Goal: Information Seeking & Learning: Learn about a topic

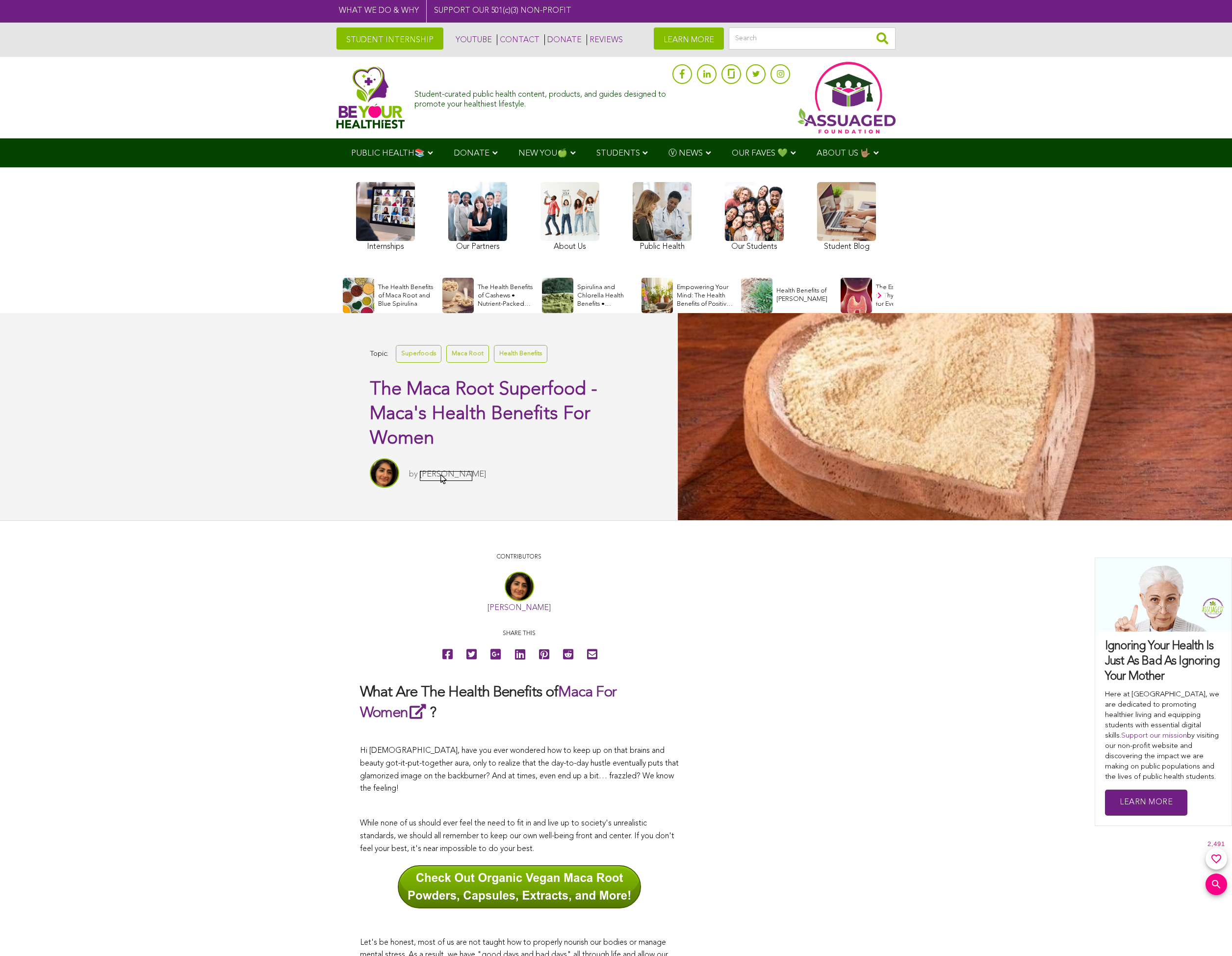
click at [441, 476] on link "[PERSON_NAME]" at bounding box center [453, 474] width 66 height 8
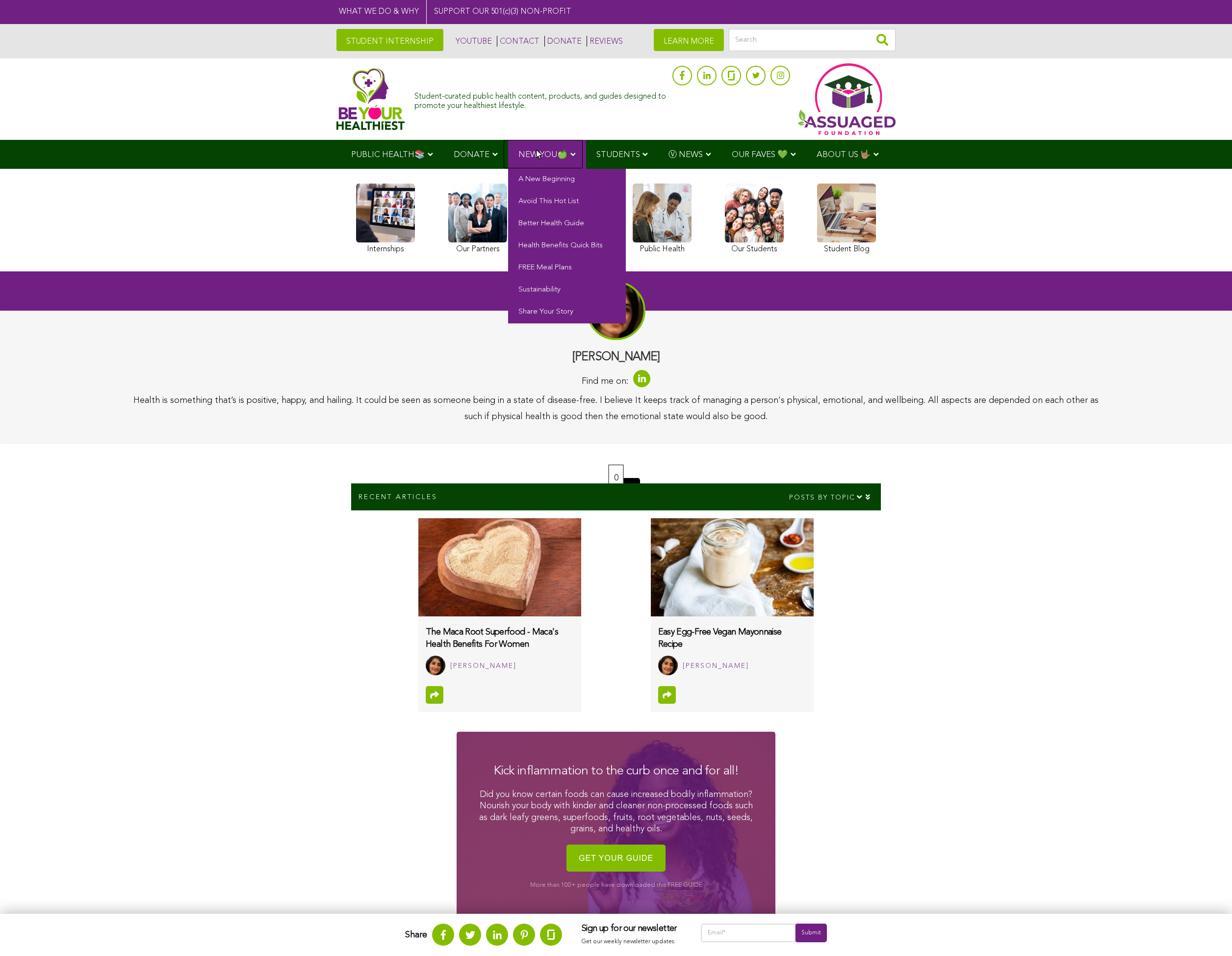
click at [536, 151] on span "NEW YOU🍏" at bounding box center [543, 154] width 49 height 8
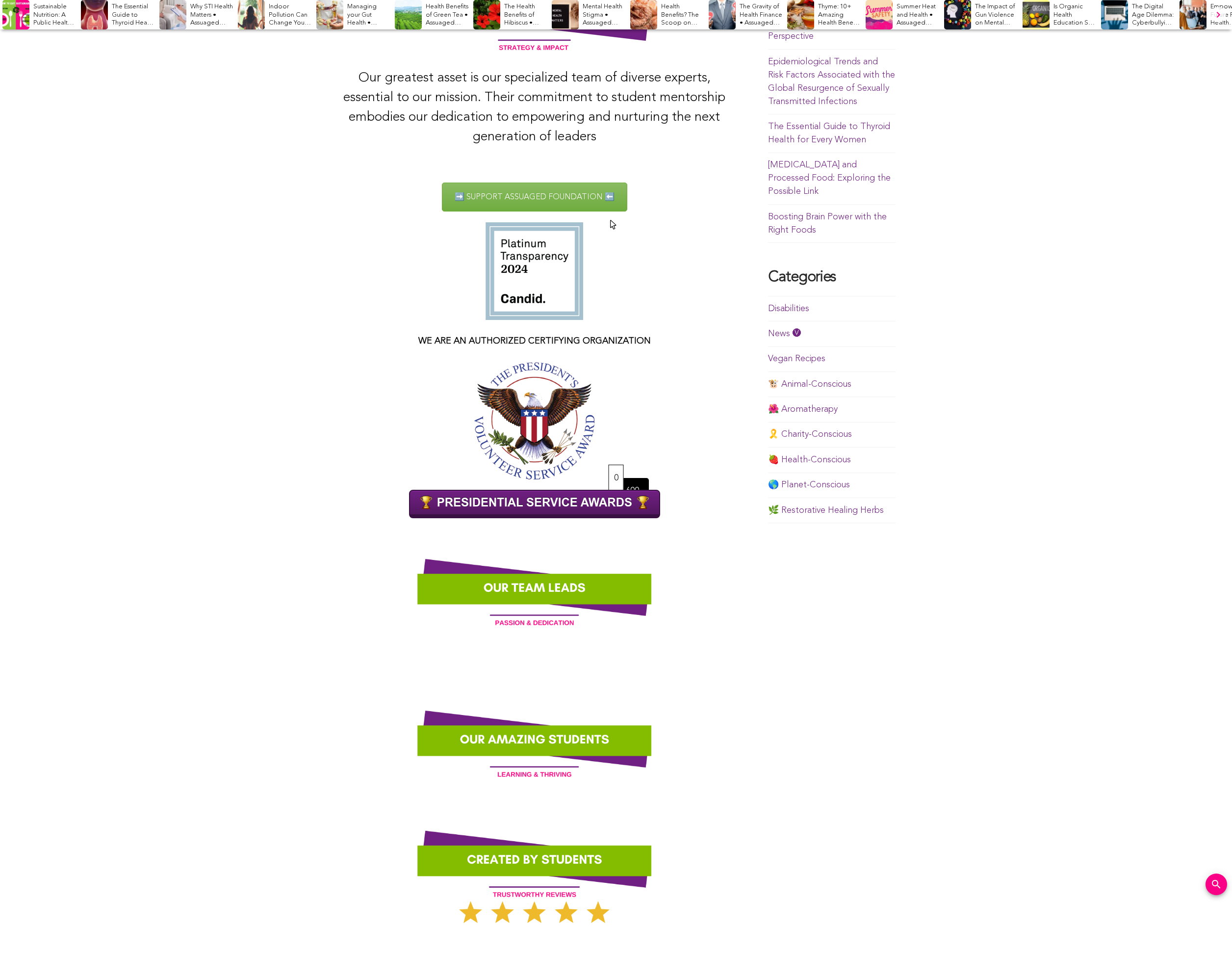
scroll to position [294, 0]
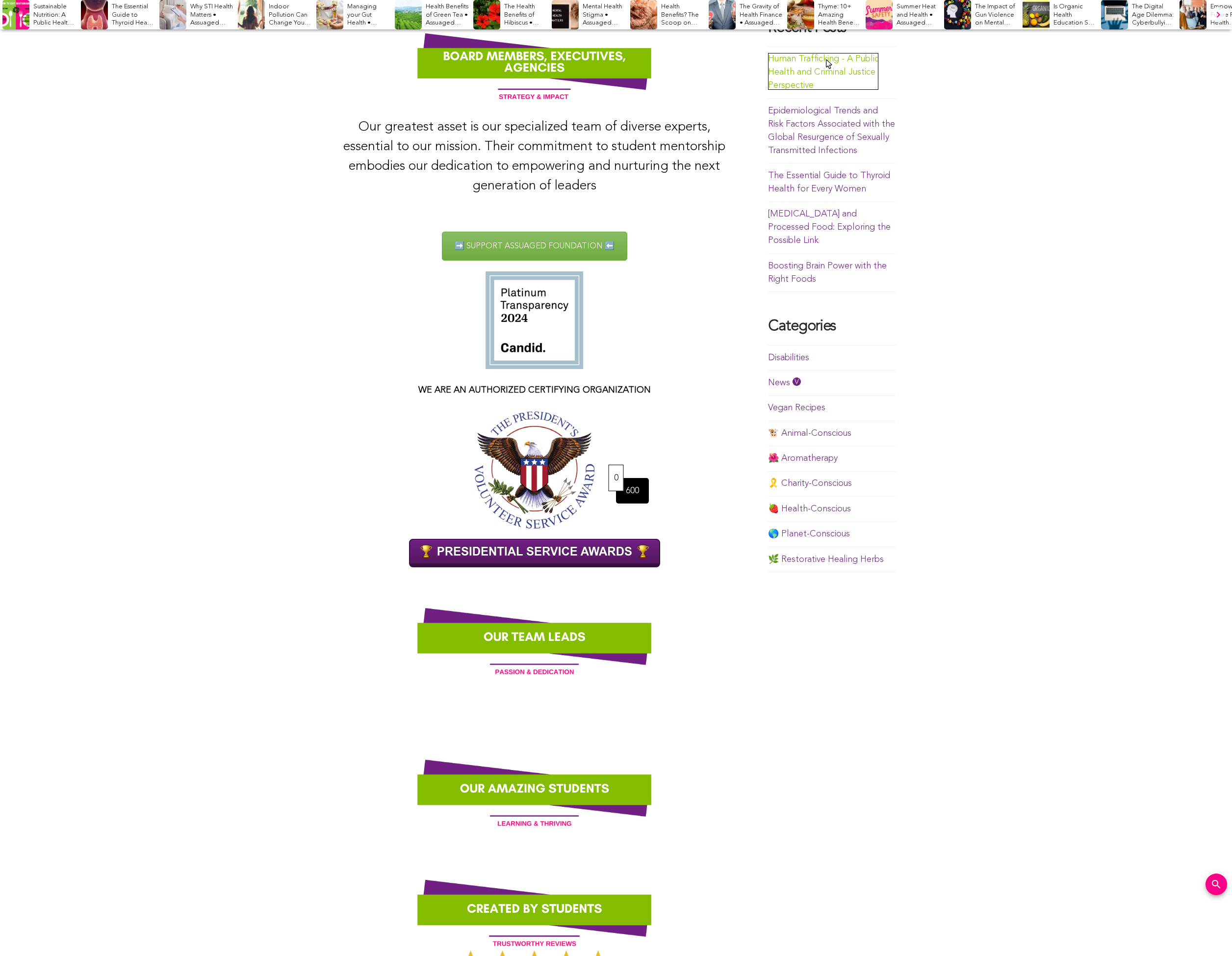
click at [826, 62] on link "Human Trafficking - A Public Health and Criminal Justice Perspective" at bounding box center [824, 72] width 111 height 35
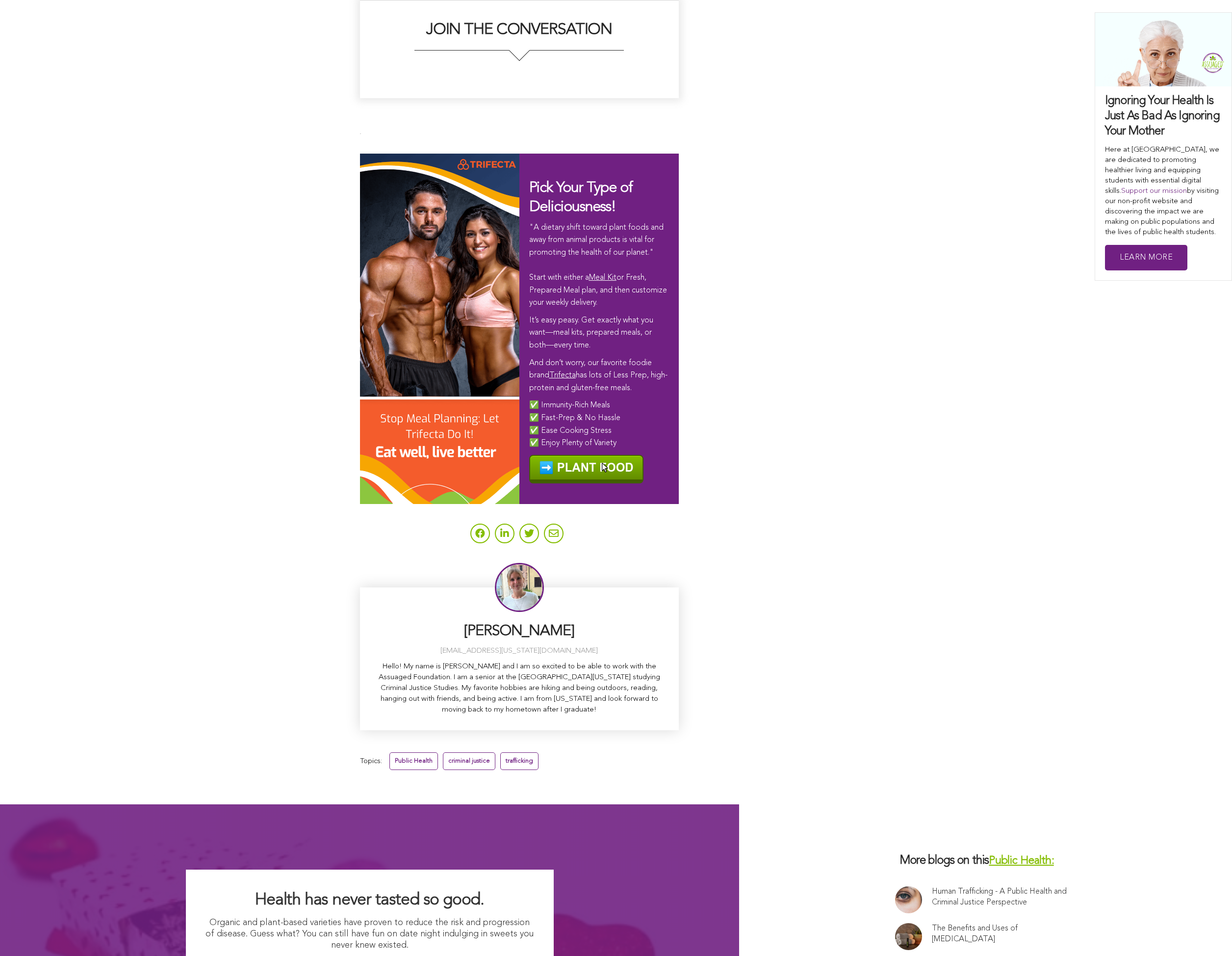
scroll to position [2306, 0]
